Goal: Navigation & Orientation: Find specific page/section

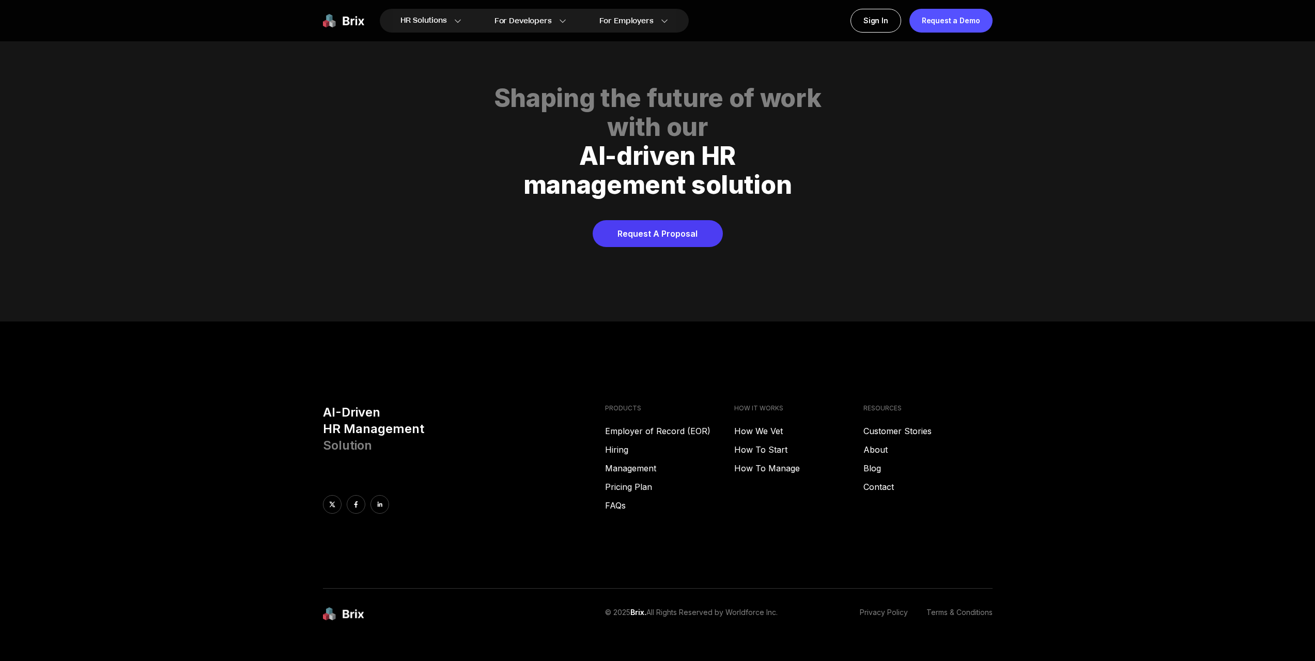
scroll to position [5281, 0]
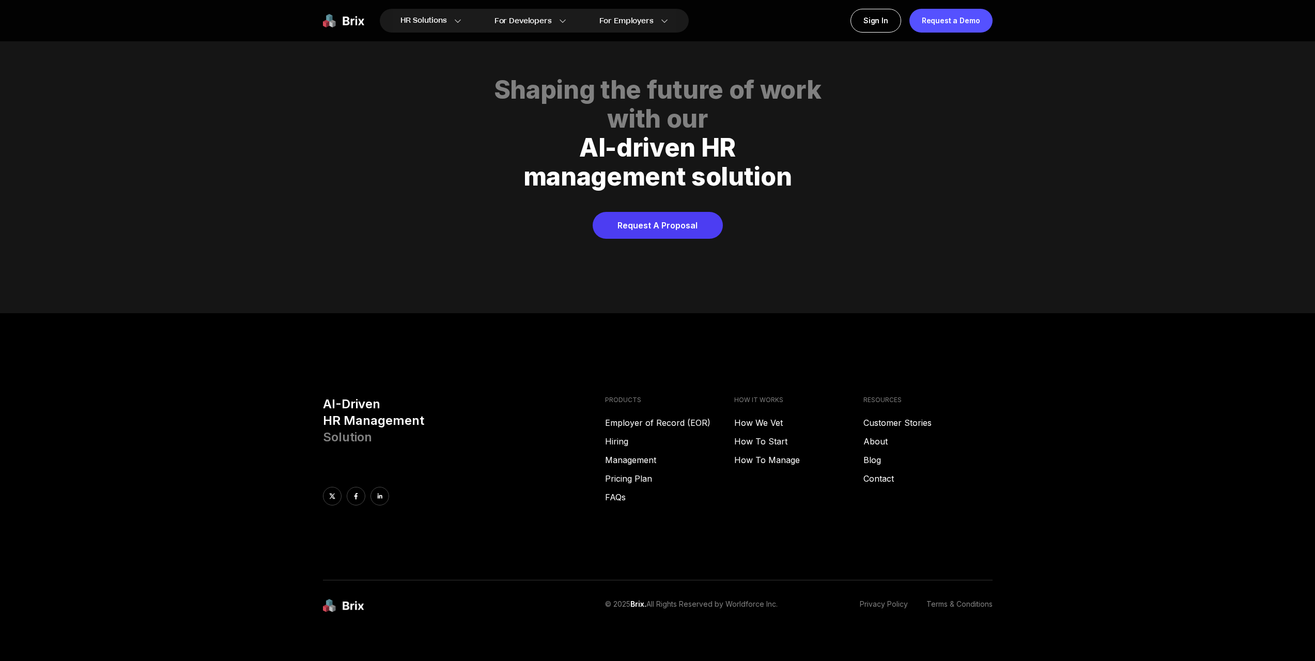
click at [337, 396] on h3 "AI-Driven HR Management Solution" at bounding box center [460, 421] width 274 height 50
drag, startPoint x: 337, startPoint y: 392, endPoint x: 417, endPoint y: 395, distance: 80.2
click at [417, 396] on h3 "AI-Driven HR Management Solution" at bounding box center [460, 421] width 274 height 50
click at [403, 405] on h3 "AI-Driven HR Management Solution" at bounding box center [460, 421] width 274 height 50
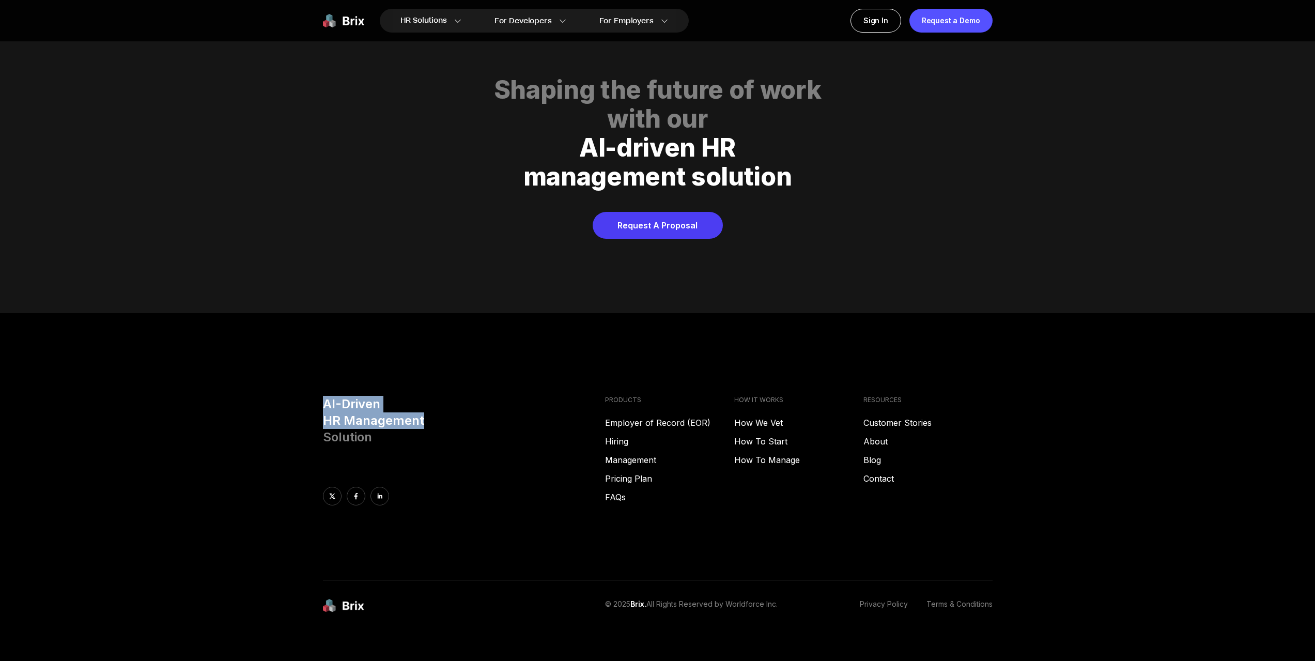
drag, startPoint x: 403, startPoint y: 405, endPoint x: 247, endPoint y: 396, distance: 156.3
click at [247, 396] on footer "AI-Driven HR Management Solution PRODUCTS Employer of Record (EOR) Hiring Manag…" at bounding box center [657, 494] width 1315 height 362
click at [353, 430] on span "Solution" at bounding box center [347, 437] width 49 height 15
click at [422, 418] on h3 "AI-Driven HR Management Solution" at bounding box center [460, 421] width 274 height 50
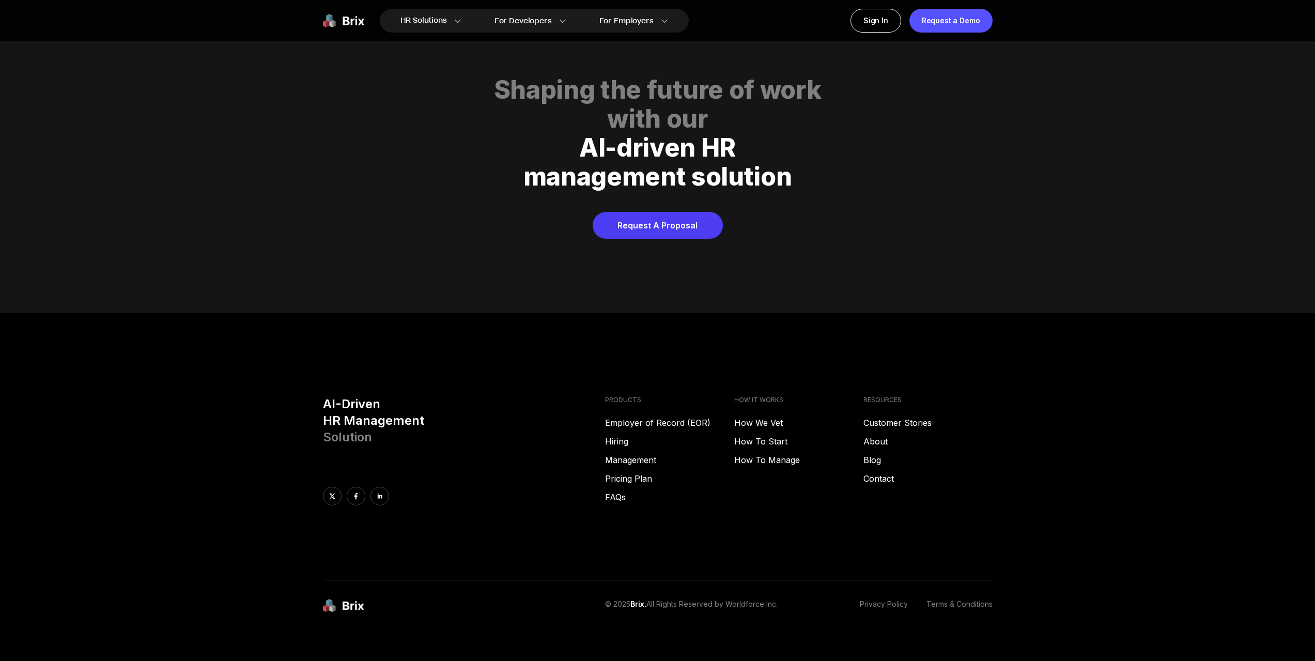
click at [652, 495] on div "AI-Driven HR Management Solution PRODUCTS Employer of Record (EOR) Hiring Manag…" at bounding box center [658, 488] width 744 height 185
click at [637, 472] on link "Pricing Plan" at bounding box center [669, 478] width 129 height 12
